Goal: Task Accomplishment & Management: Manage account settings

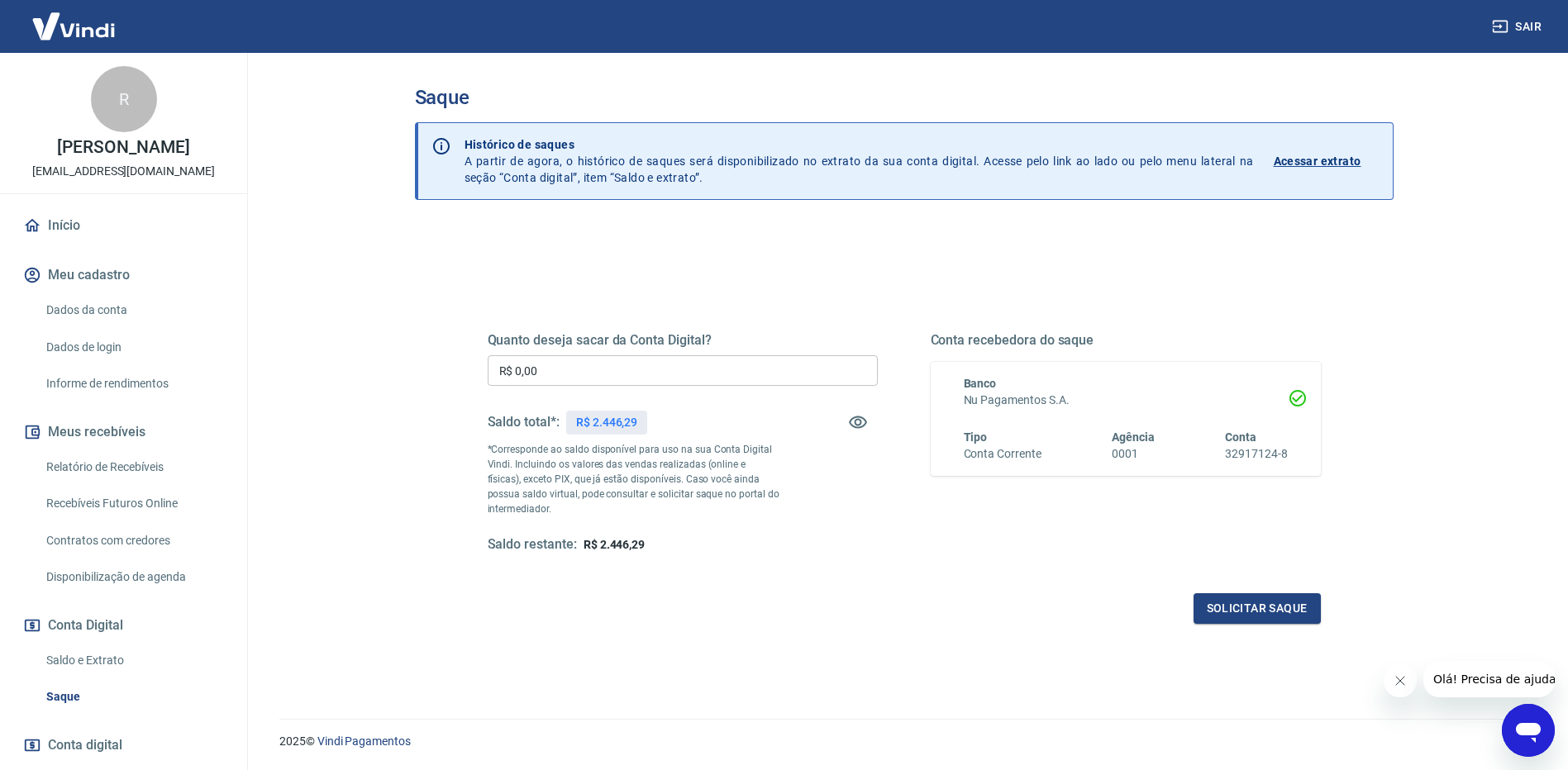
click at [680, 531] on div "Quanto deseja sacar da Conta Digital? R$ 0,00 ​ Saldo total*: R$ 2.446,29 *Corr…" at bounding box center [683, 443] width 390 height 222
click at [79, 225] on link "Início" at bounding box center [123, 225] width 207 height 36
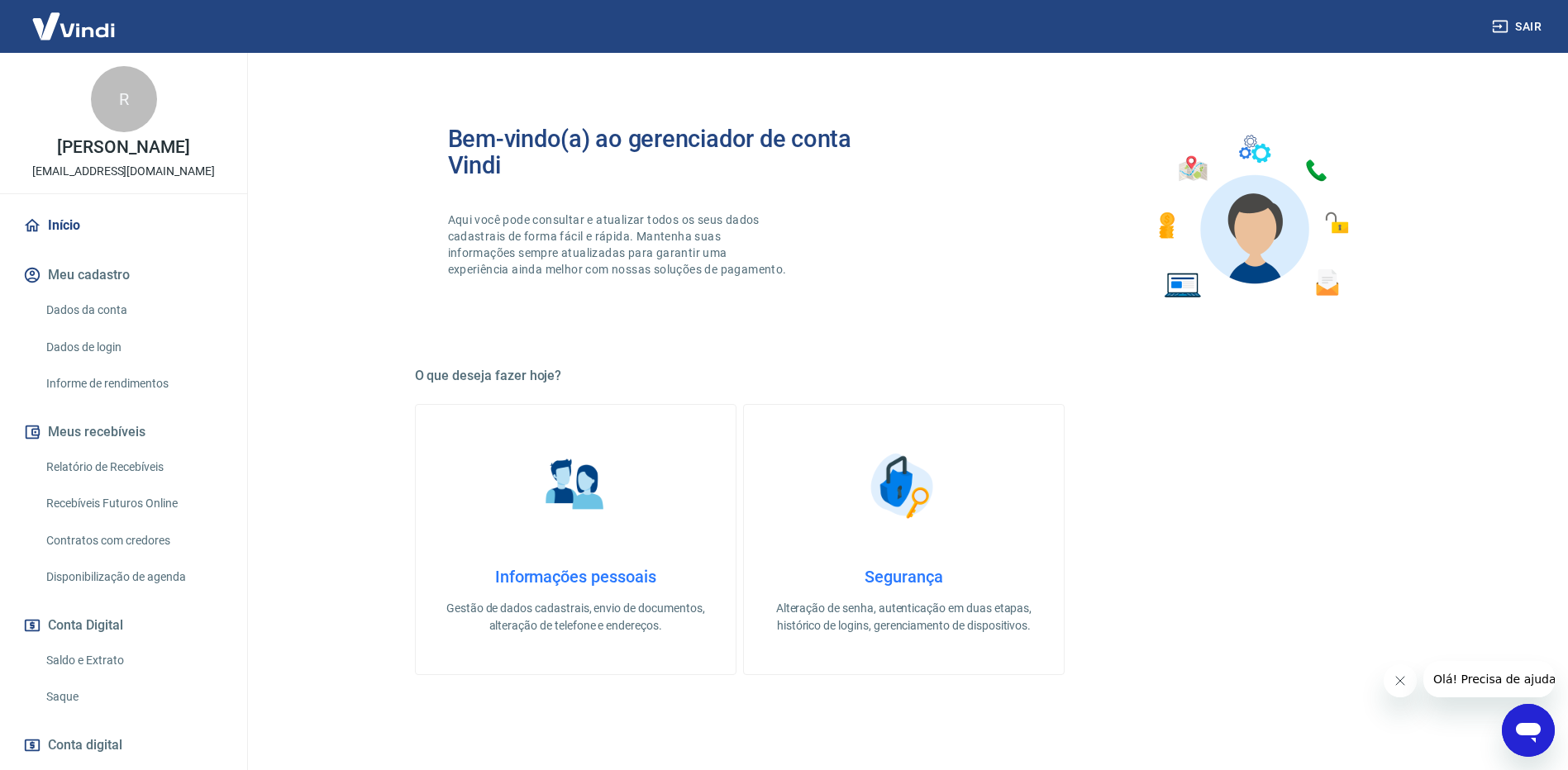
click at [79, 28] on img at bounding box center [74, 26] width 107 height 51
